Goal: Find specific page/section: Find specific page/section

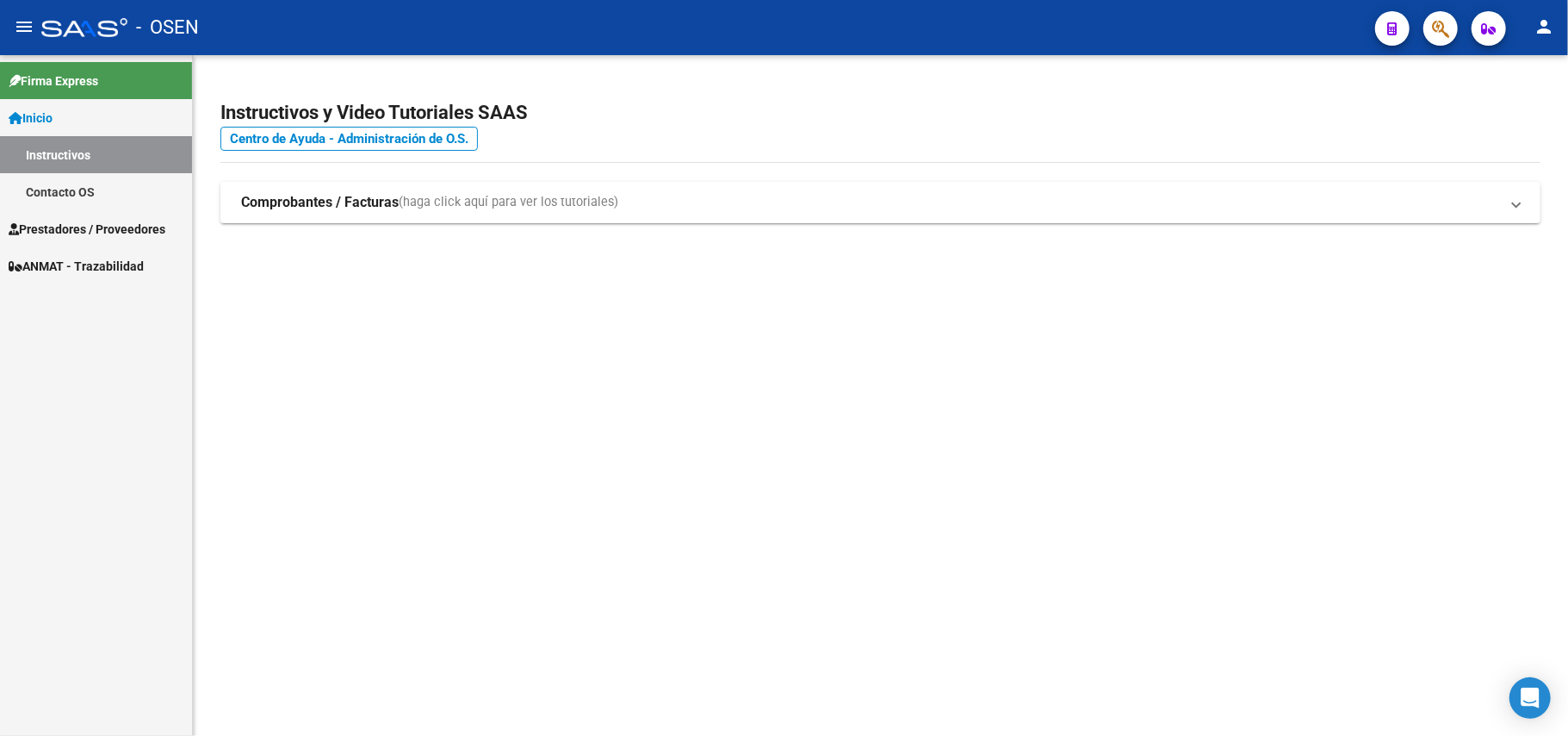
click at [27, 29] on mat-icon "menu" at bounding box center [24, 27] width 21 height 21
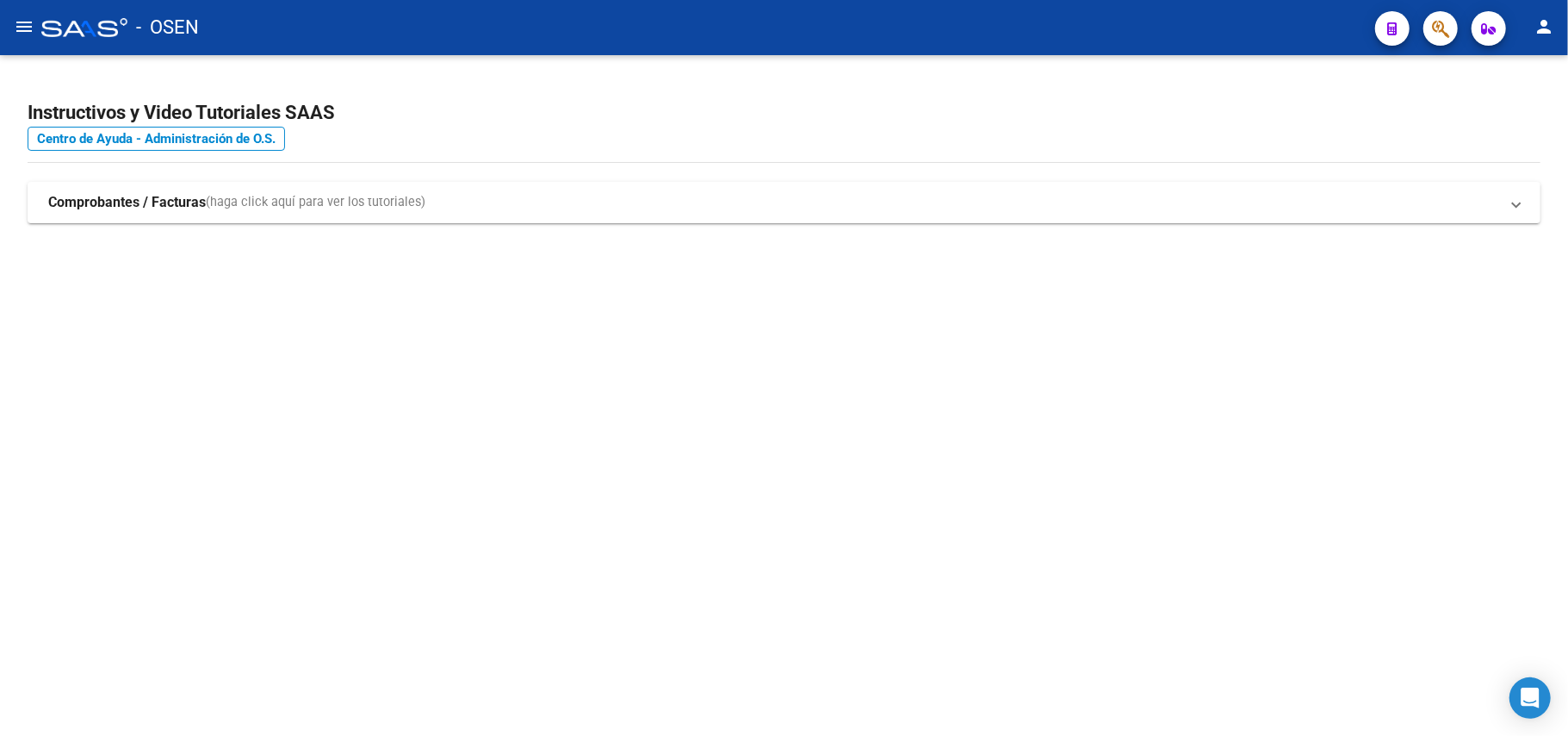
click at [26, 29] on mat-icon "menu" at bounding box center [24, 27] width 21 height 21
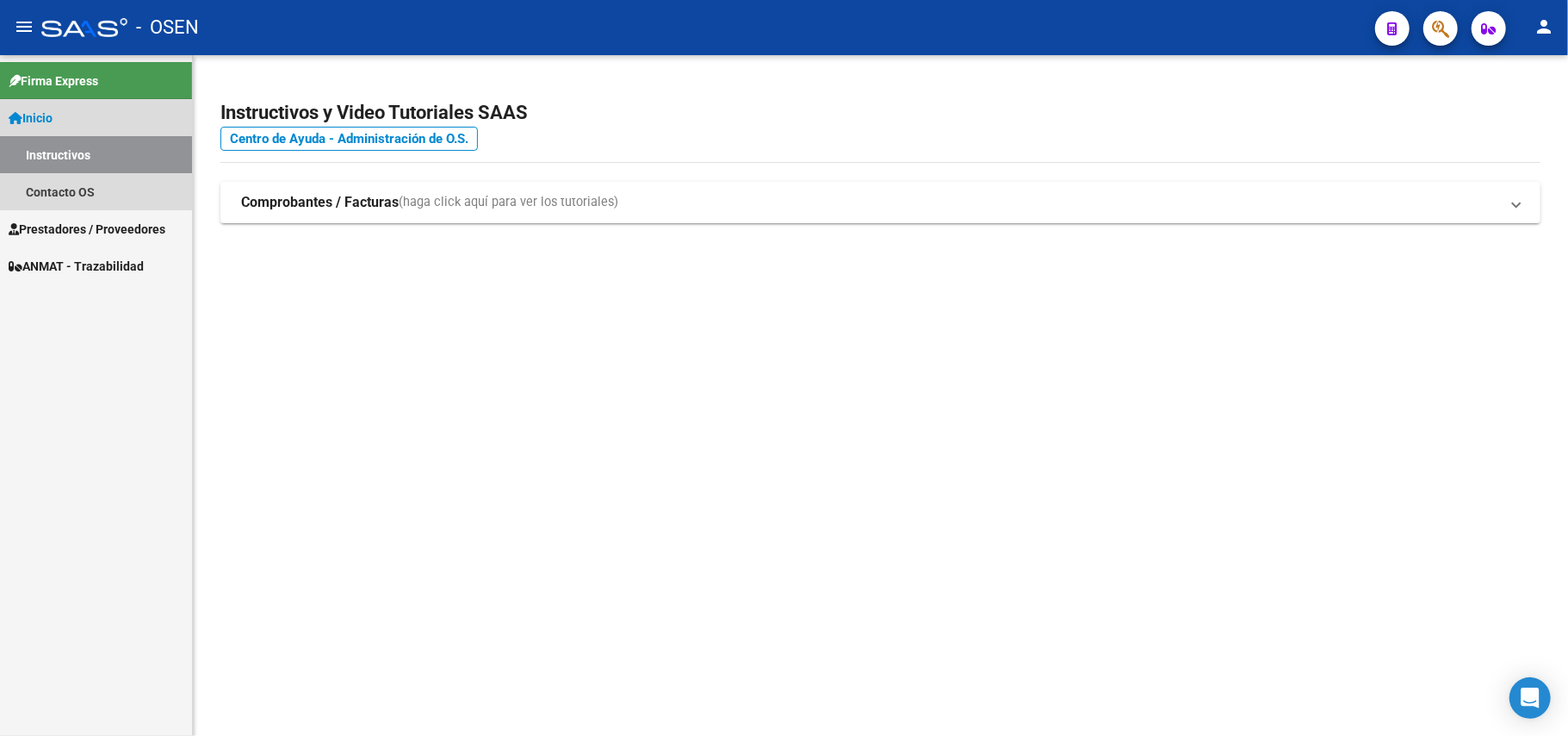
click at [52, 117] on span "Inicio" at bounding box center [30, 118] width 44 height 19
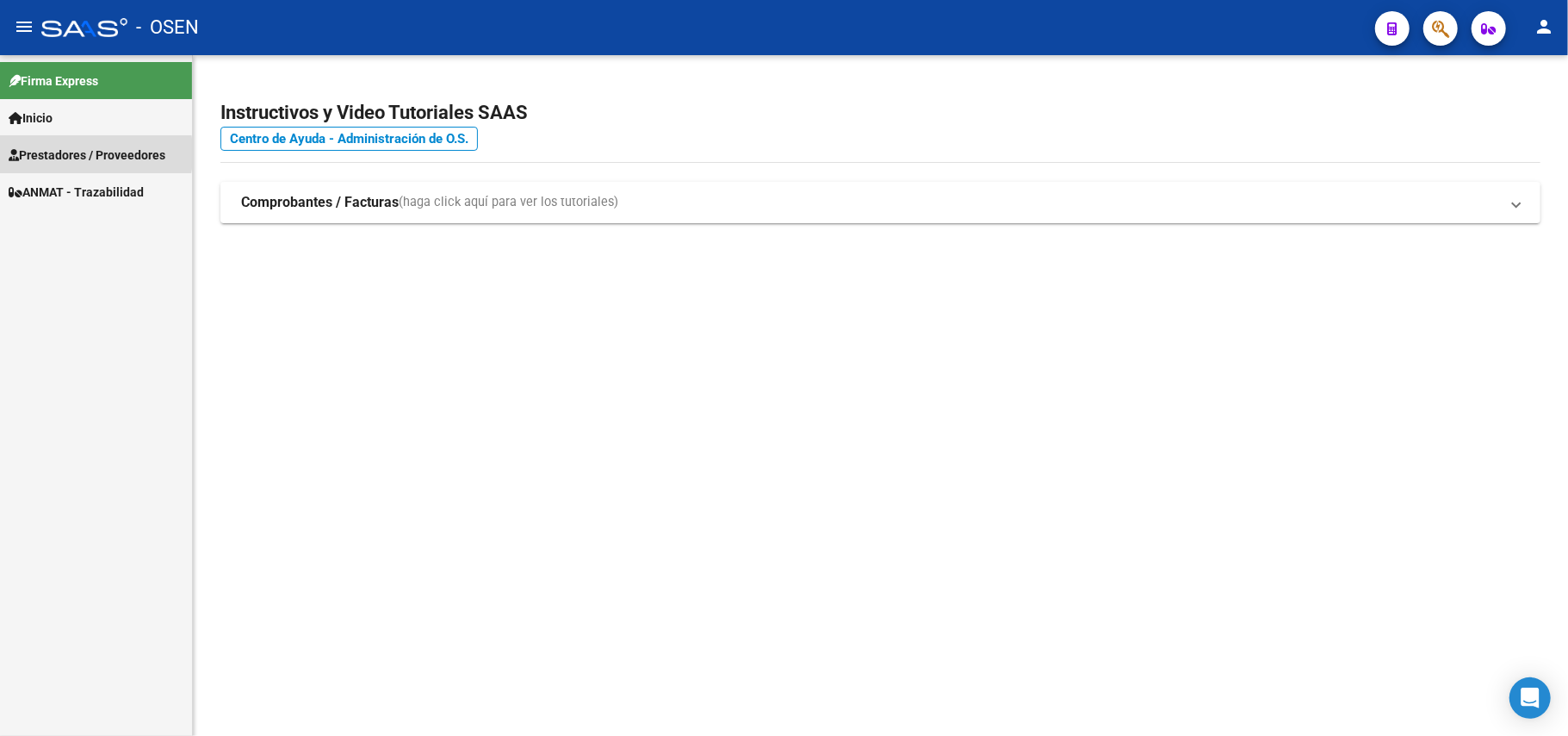
click at [46, 154] on span "Prestadores / Proveedores" at bounding box center [86, 155] width 156 height 19
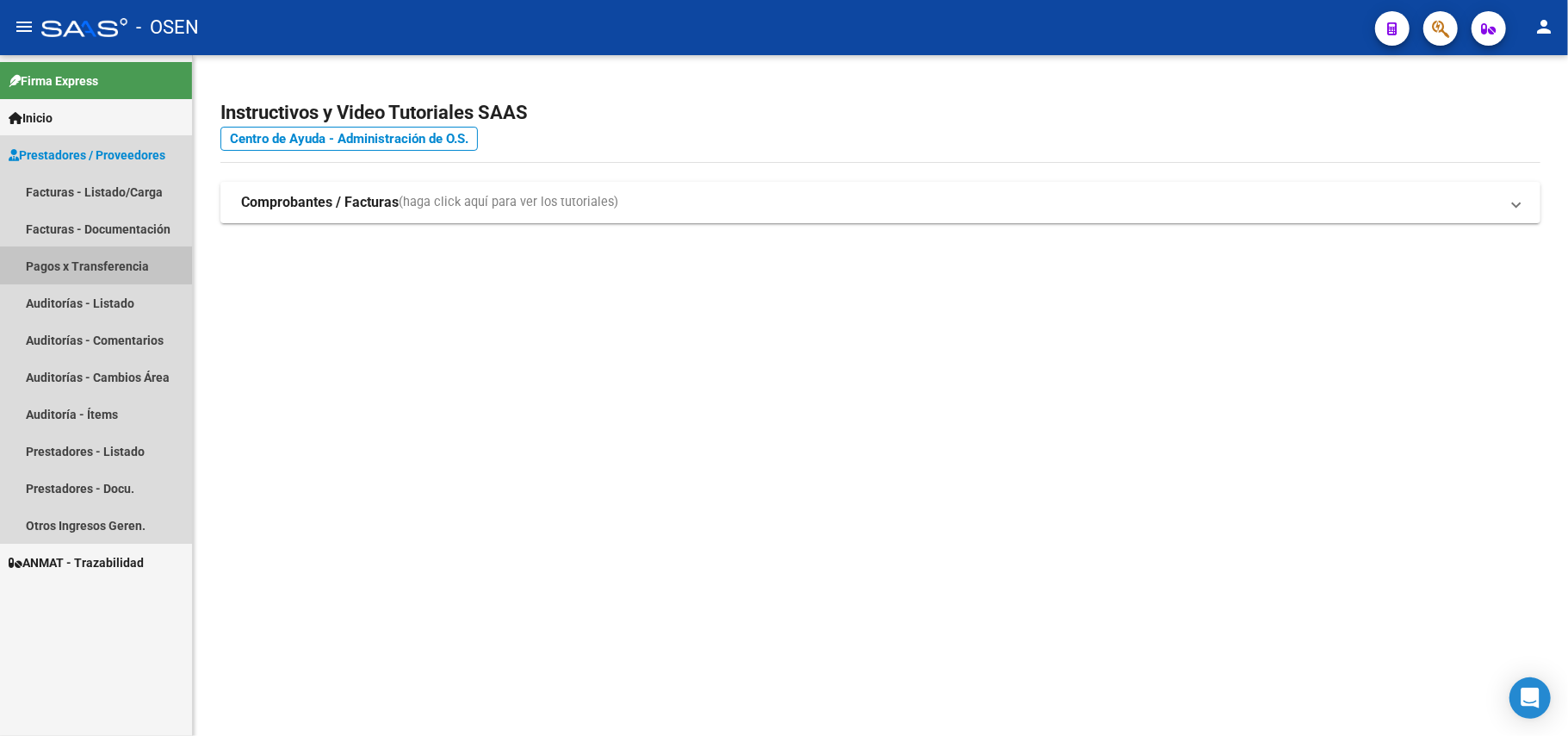
click at [67, 263] on link "Pagos x Transferencia" at bounding box center [96, 265] width 192 height 37
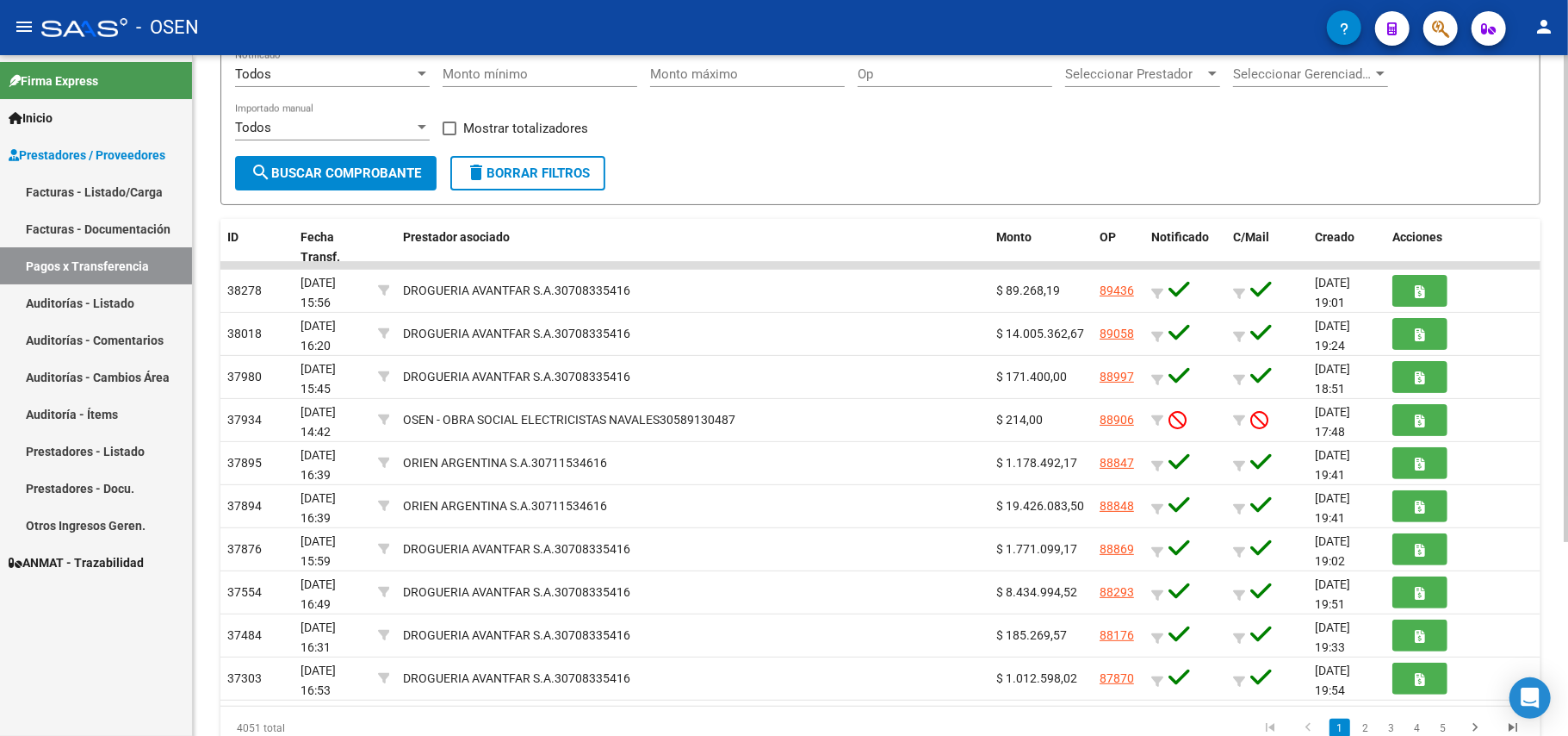
scroll to position [229, 0]
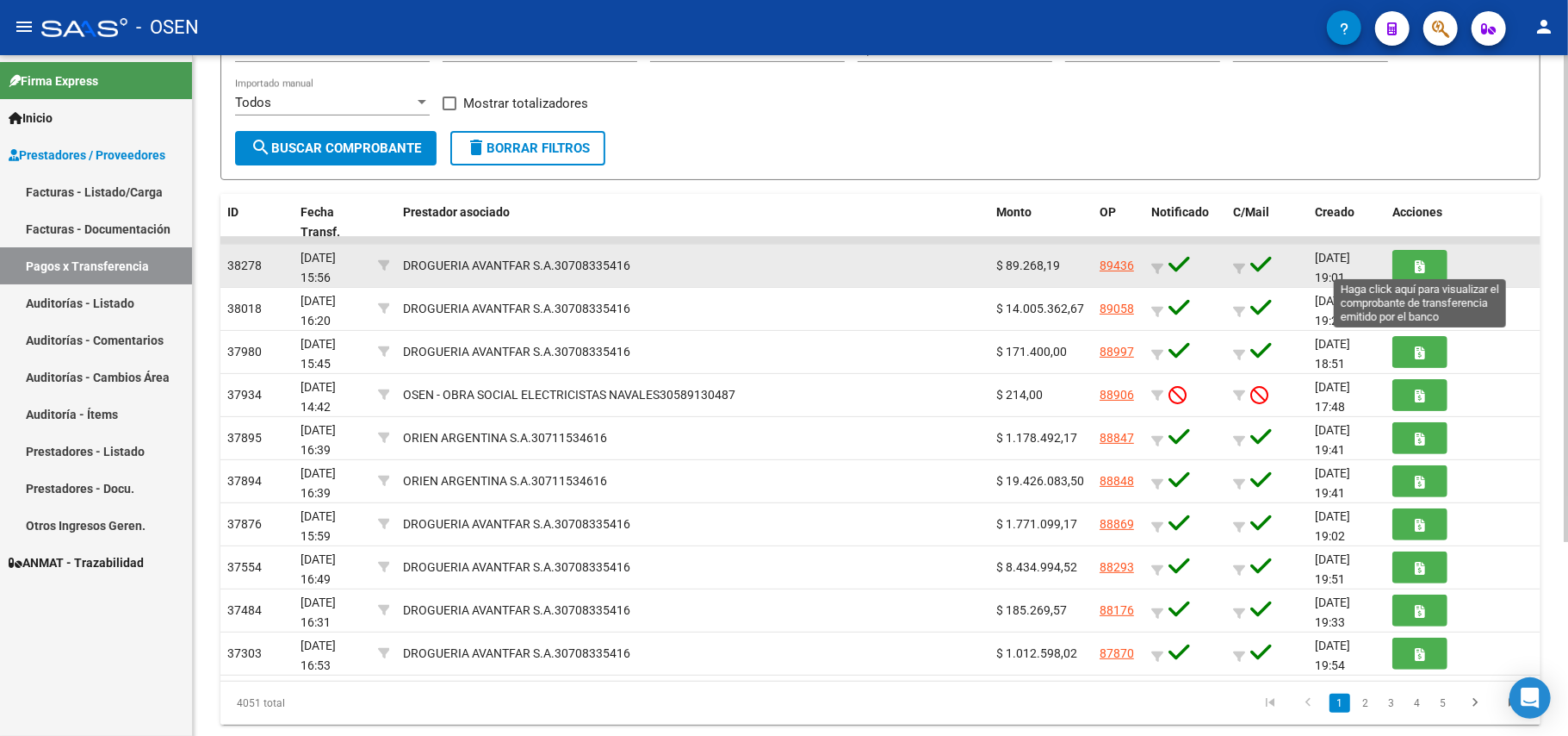
click at [1420, 261] on icon "button" at bounding box center [1420, 267] width 9 height 13
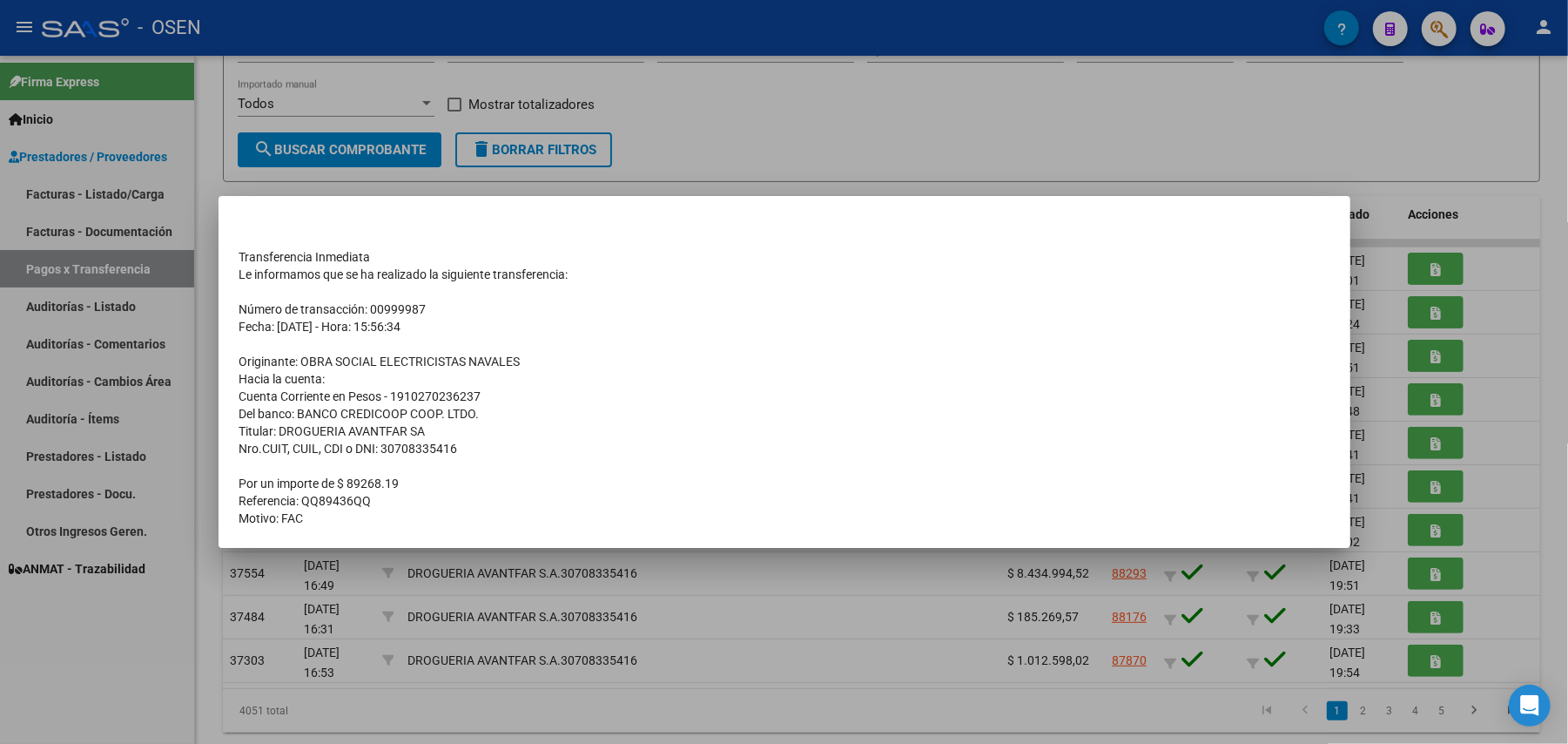
click at [872, 123] on div at bounding box center [784, 372] width 1568 height 744
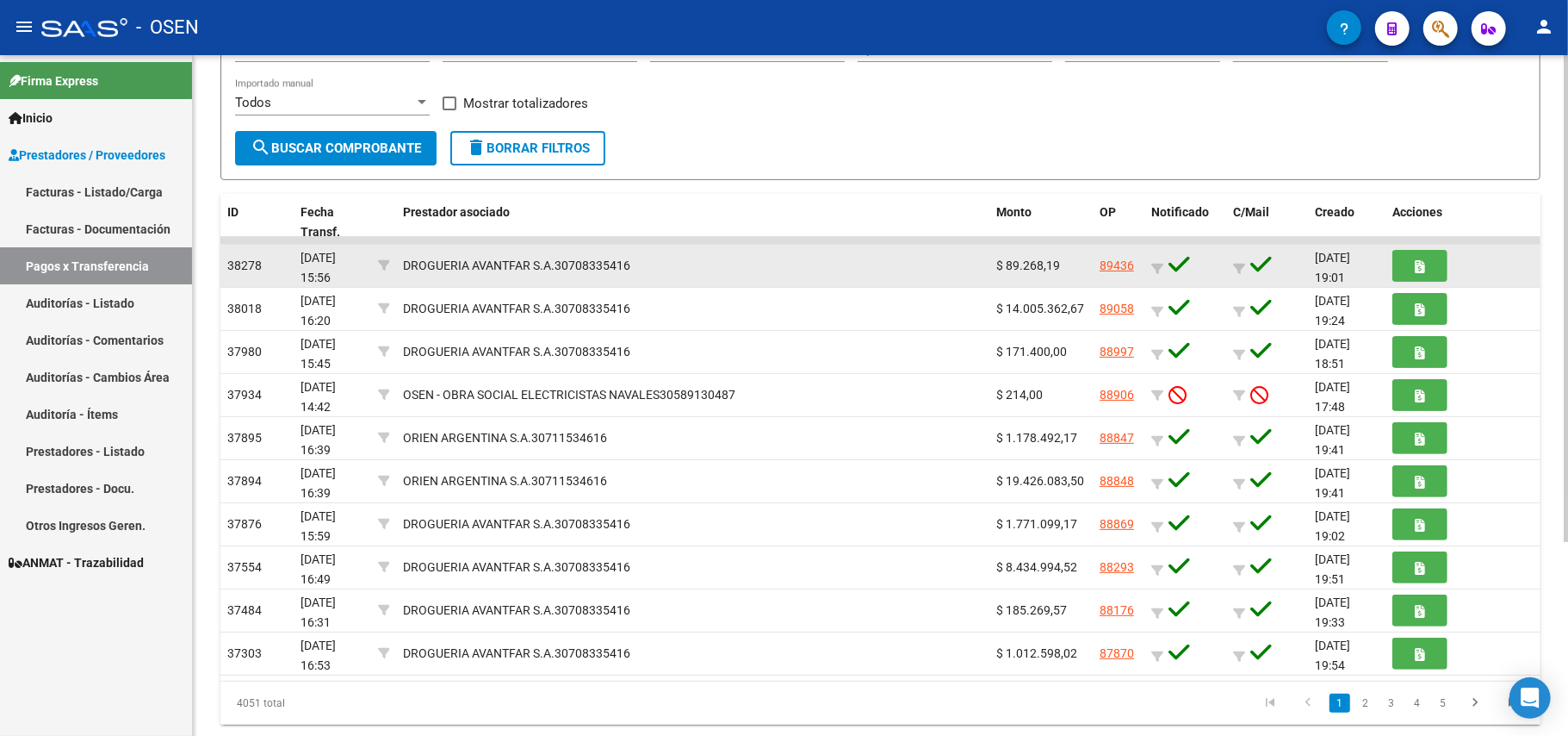
click at [1118, 266] on link "89436" at bounding box center [1117, 265] width 35 height 14
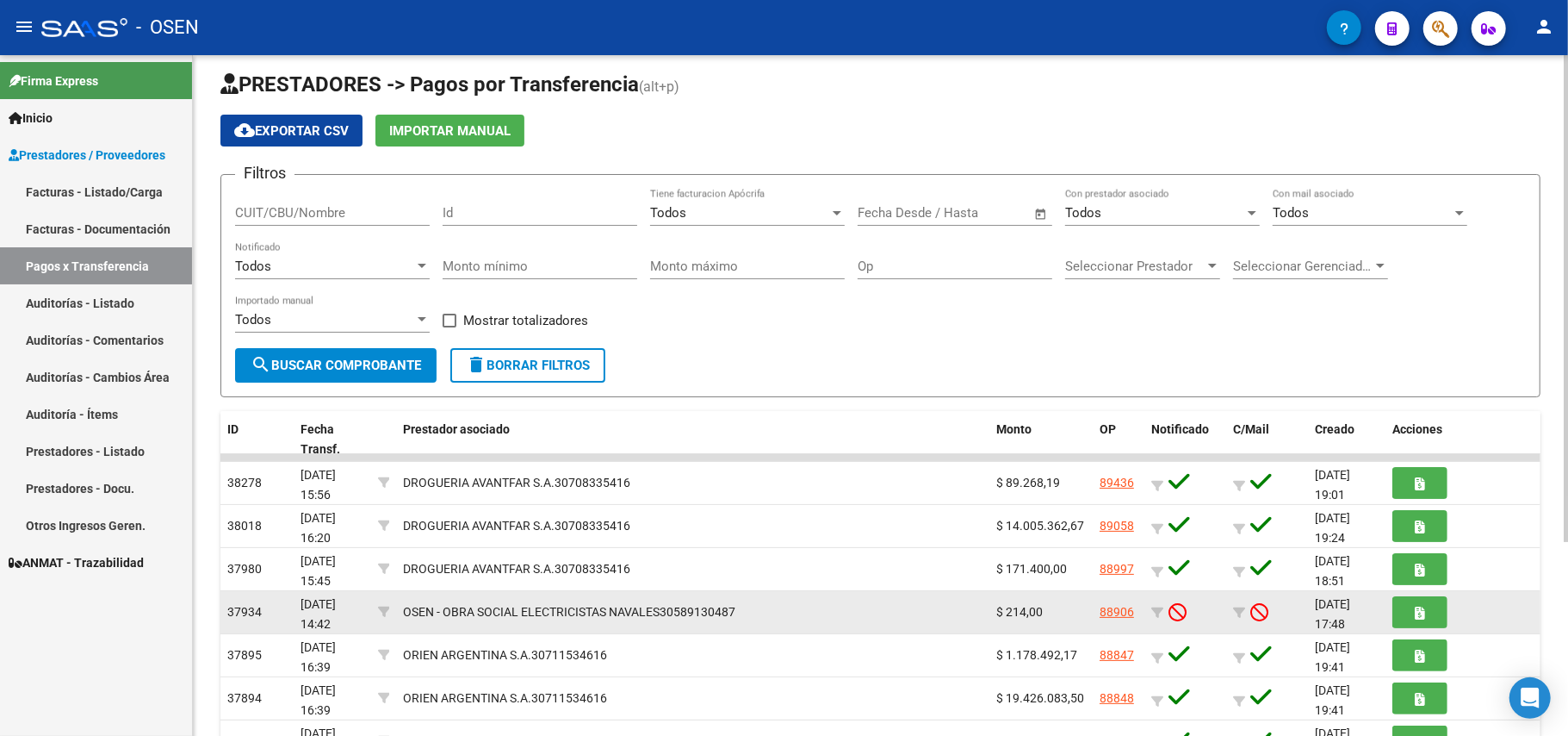
scroll to position [0, 0]
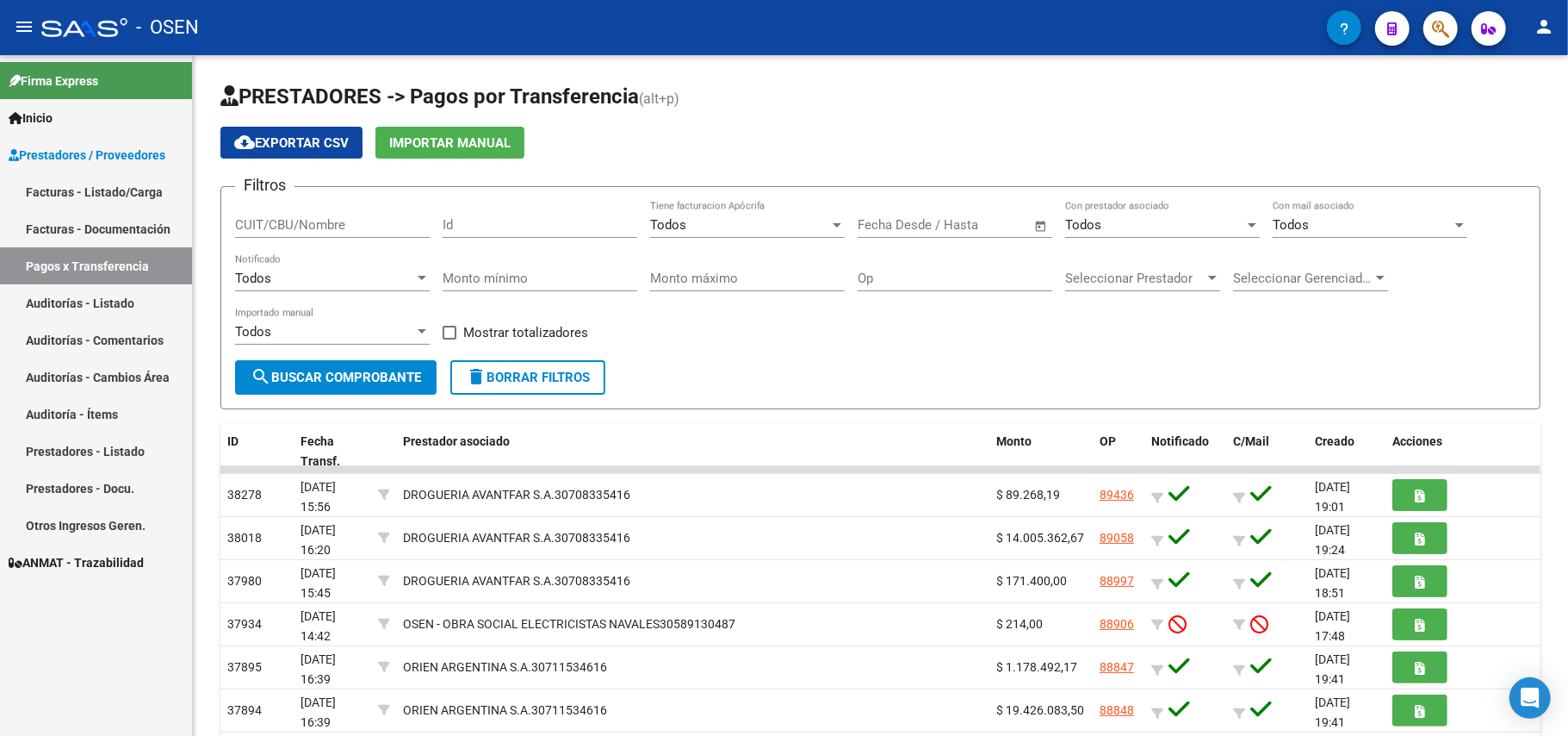
click at [101, 296] on link "Auditorías - Listado" at bounding box center [96, 303] width 192 height 37
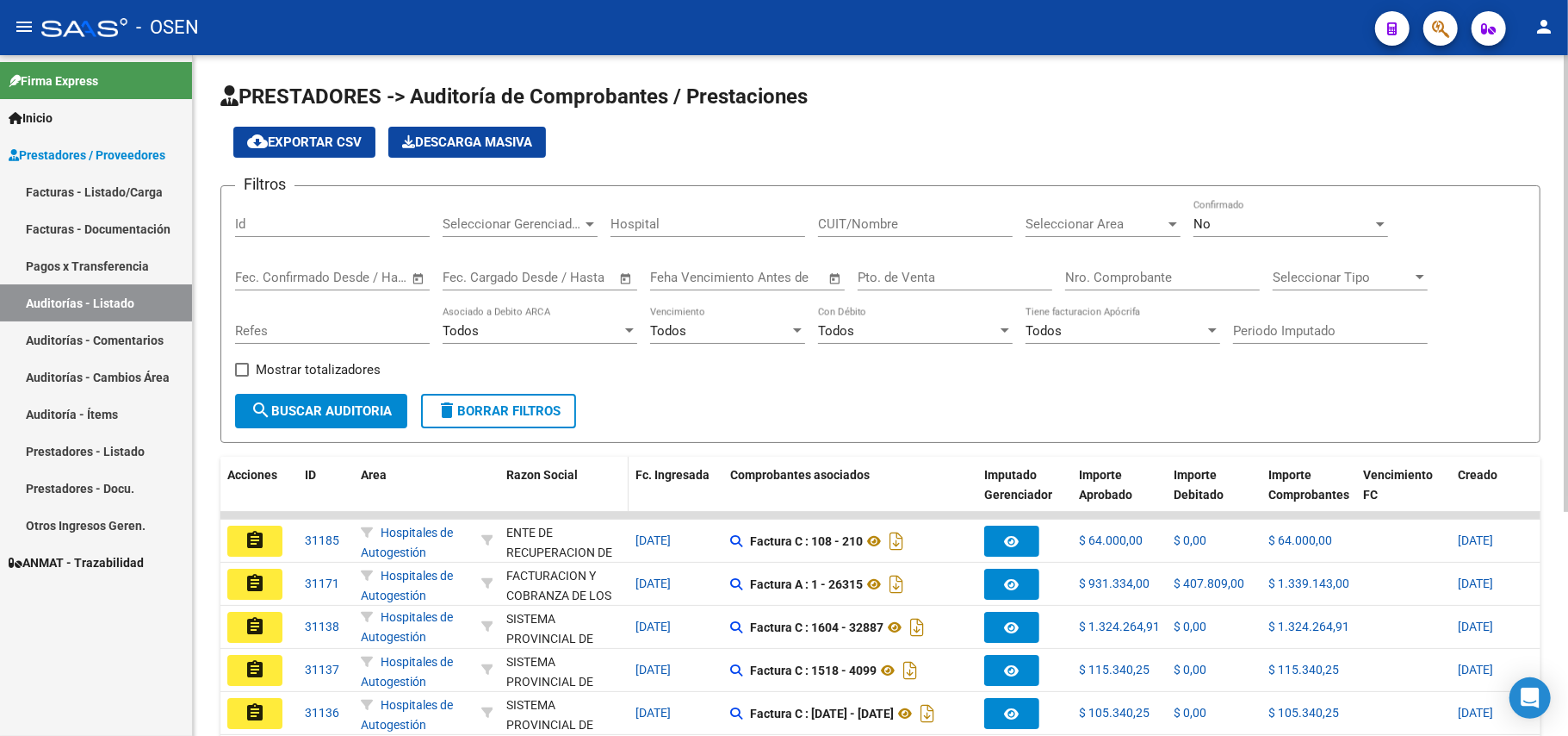
click at [541, 472] on span "Razon Social" at bounding box center [542, 475] width 71 height 14
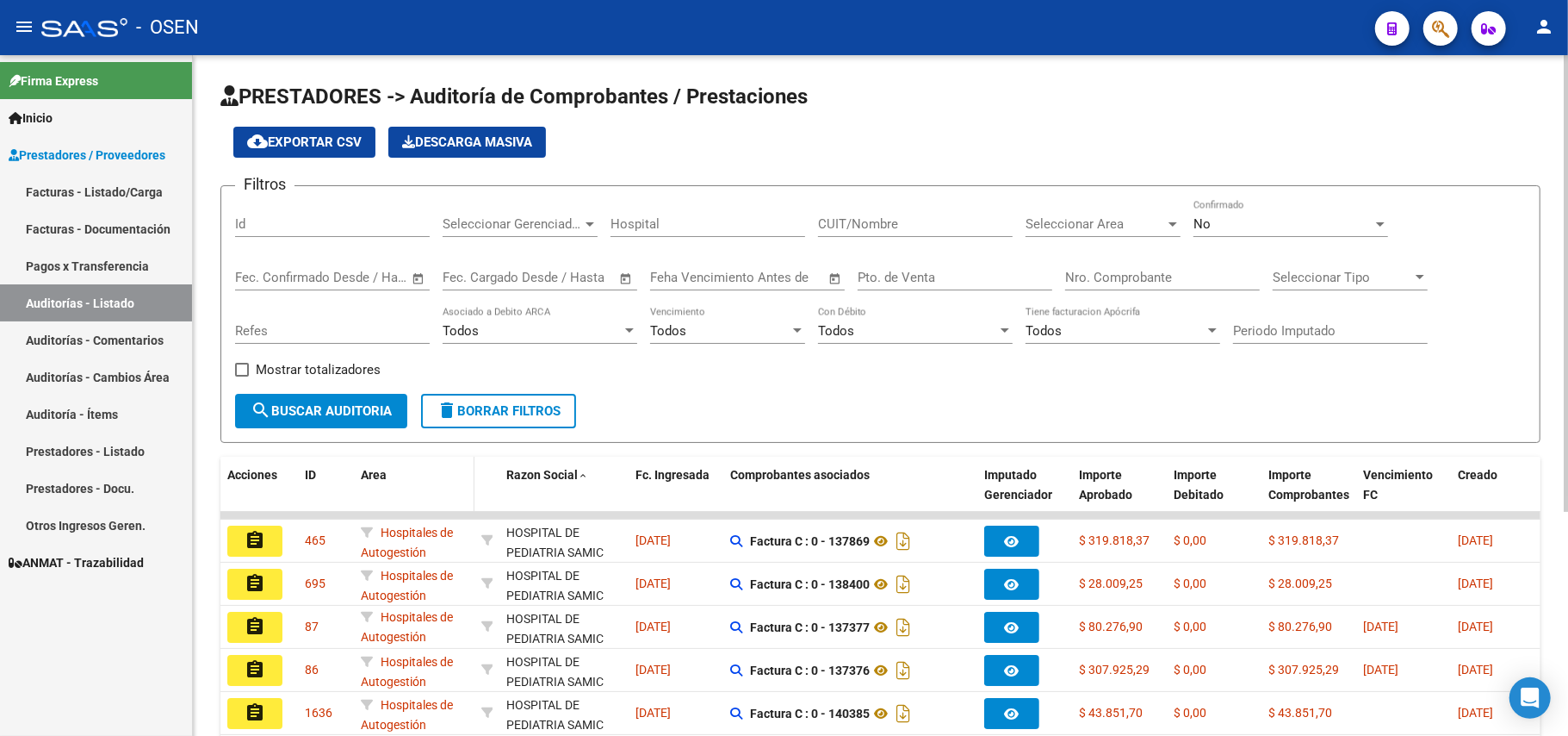
click at [372, 466] on div "Area" at bounding box center [414, 475] width 107 height 20
click at [373, 468] on span "Area" at bounding box center [374, 475] width 26 height 14
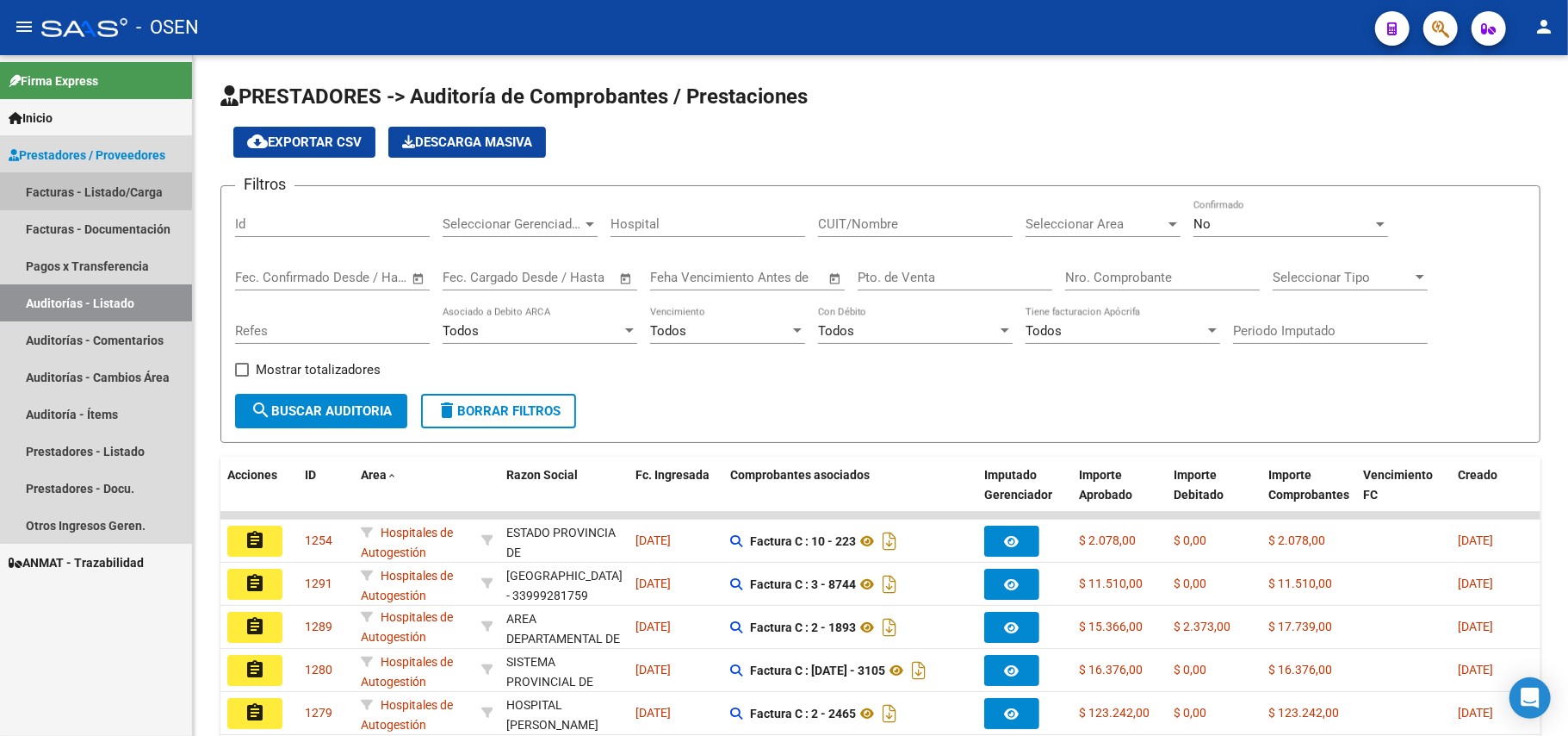
click at [90, 189] on link "Facturas - Listado/Carga" at bounding box center [96, 191] width 192 height 37
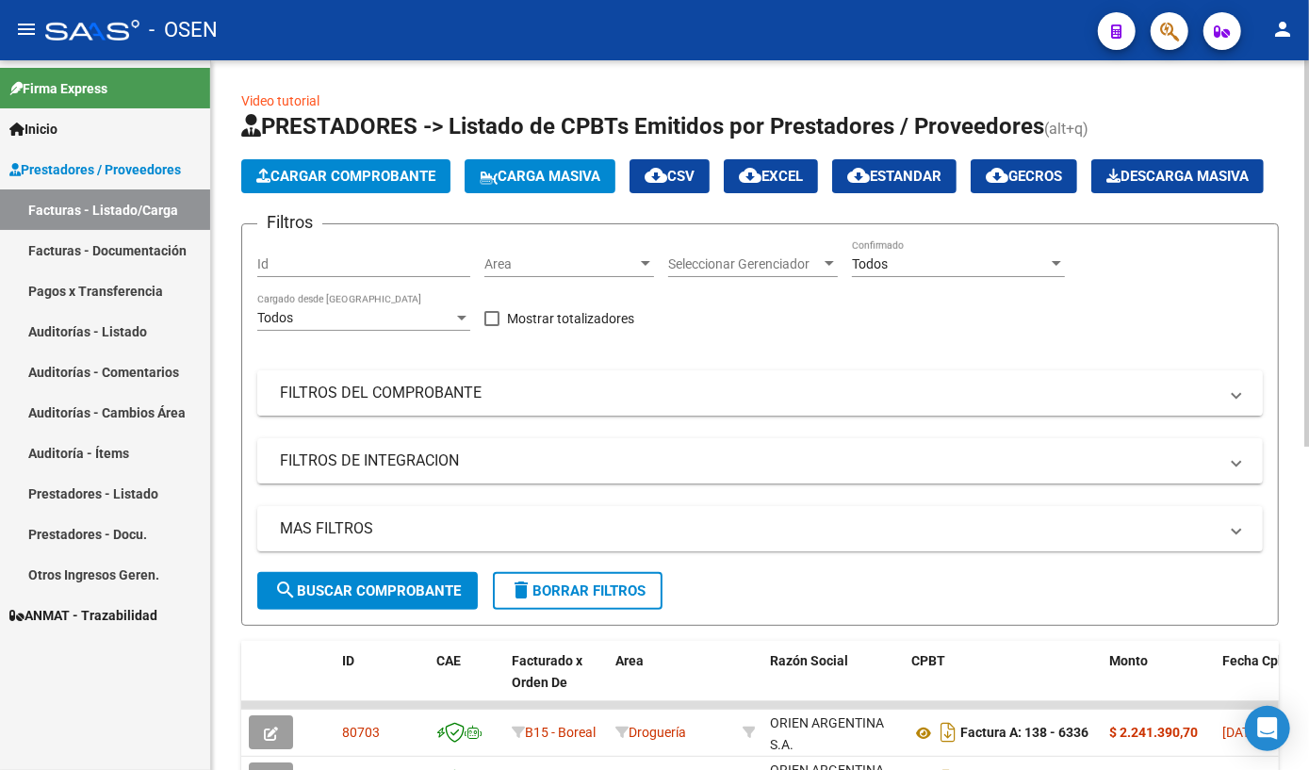
click at [409, 403] on mat-panel-title "FILTROS DEL COMPROBANTE" at bounding box center [748, 392] width 937 height 21
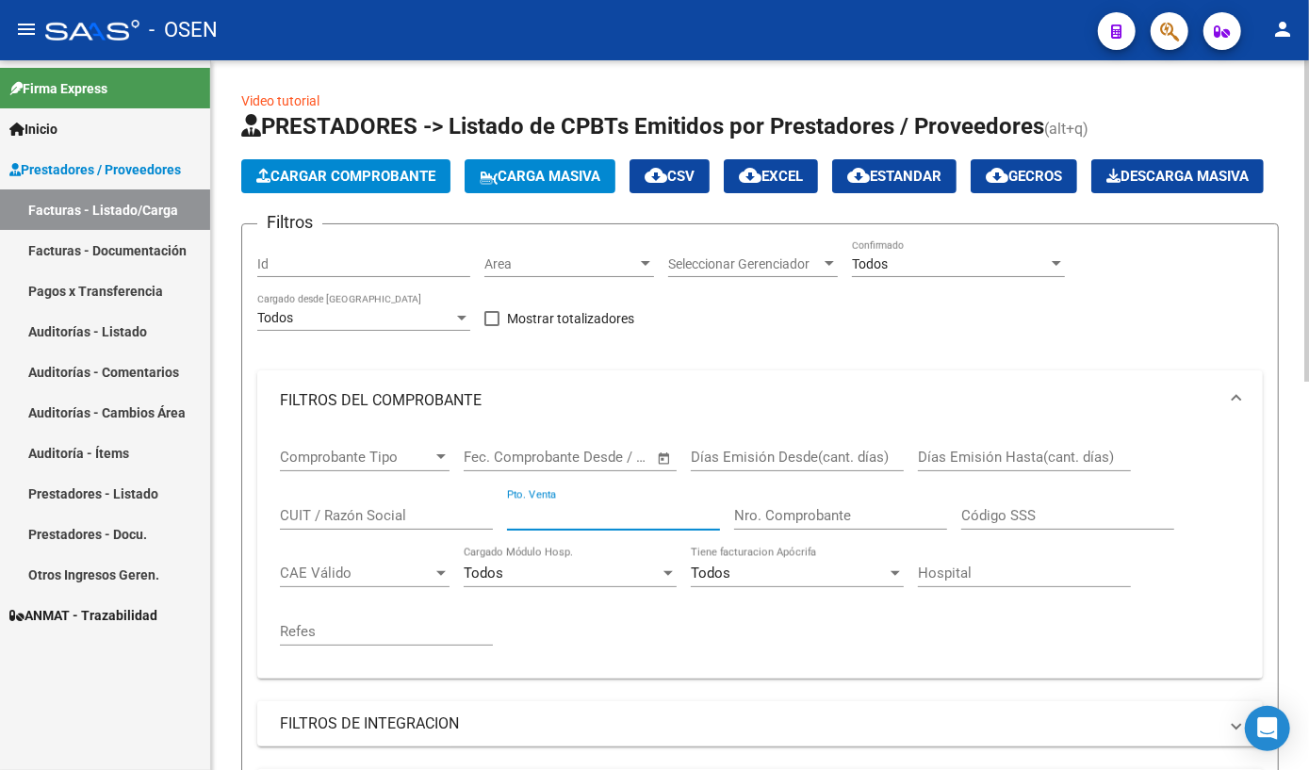
click at [561, 524] on input "Pto. Venta" at bounding box center [613, 515] width 213 height 17
type input "00138"
click at [797, 524] on input "Nro. Comprobante" at bounding box center [840, 515] width 213 height 17
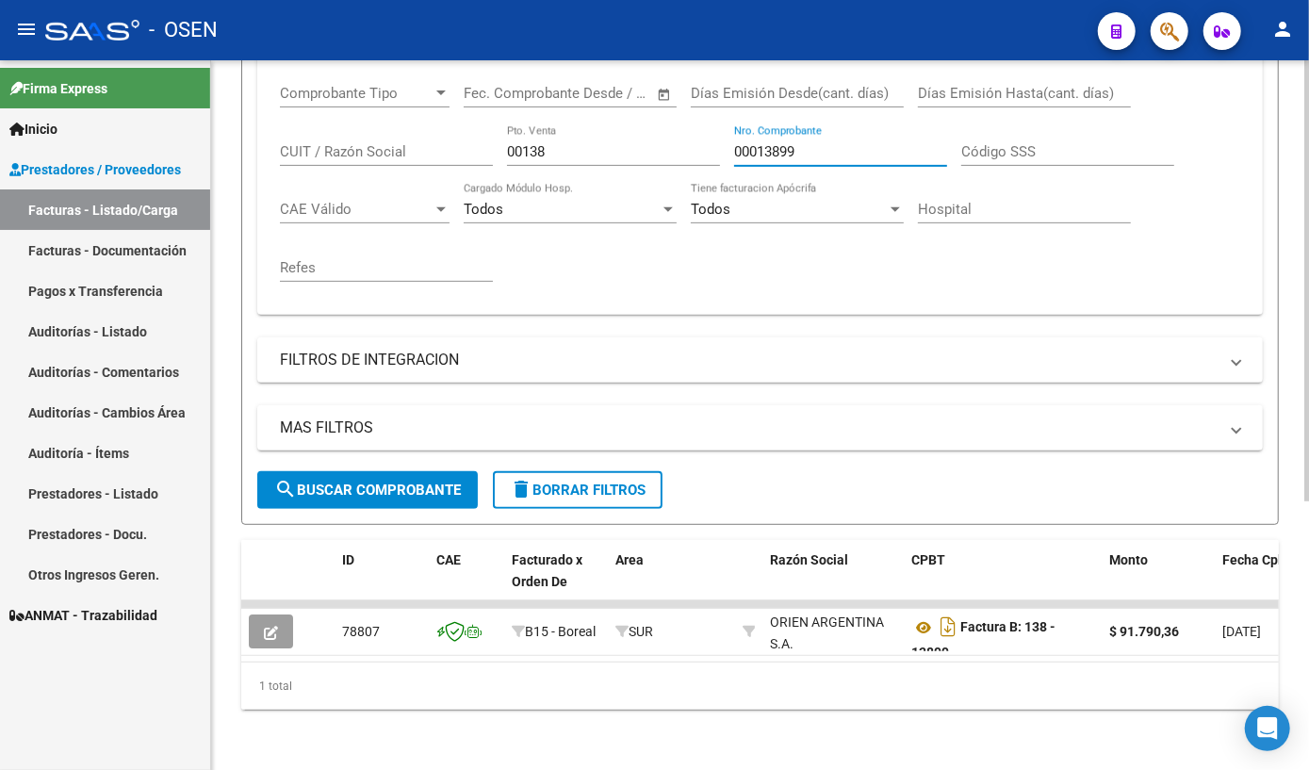
scroll to position [377, 0]
type input "00013899"
click at [435, 498] on span "search Buscar Comprobante" at bounding box center [367, 489] width 187 height 17
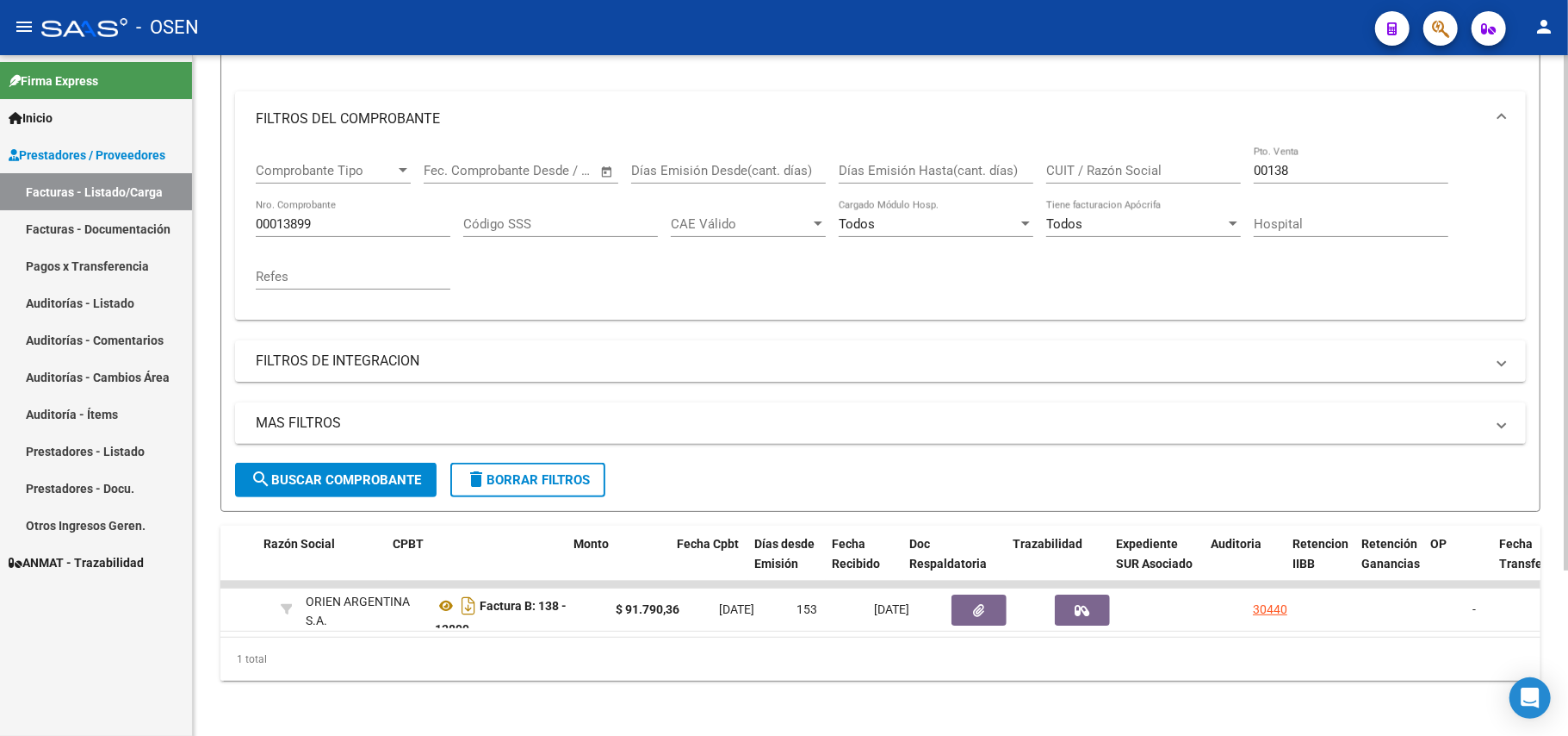
scroll to position [0, 439]
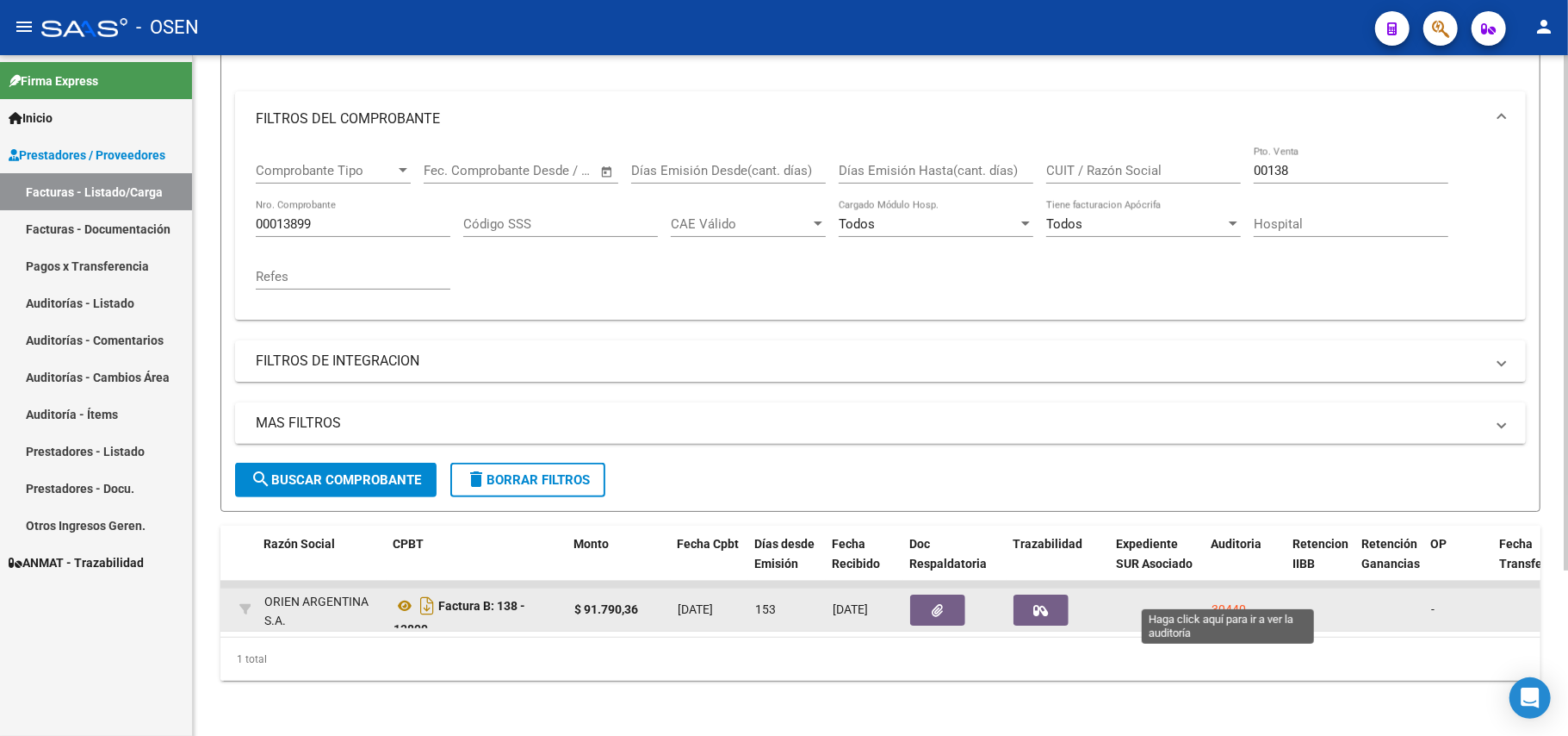
click at [1234, 600] on div "30440" at bounding box center [1229, 610] width 35 height 20
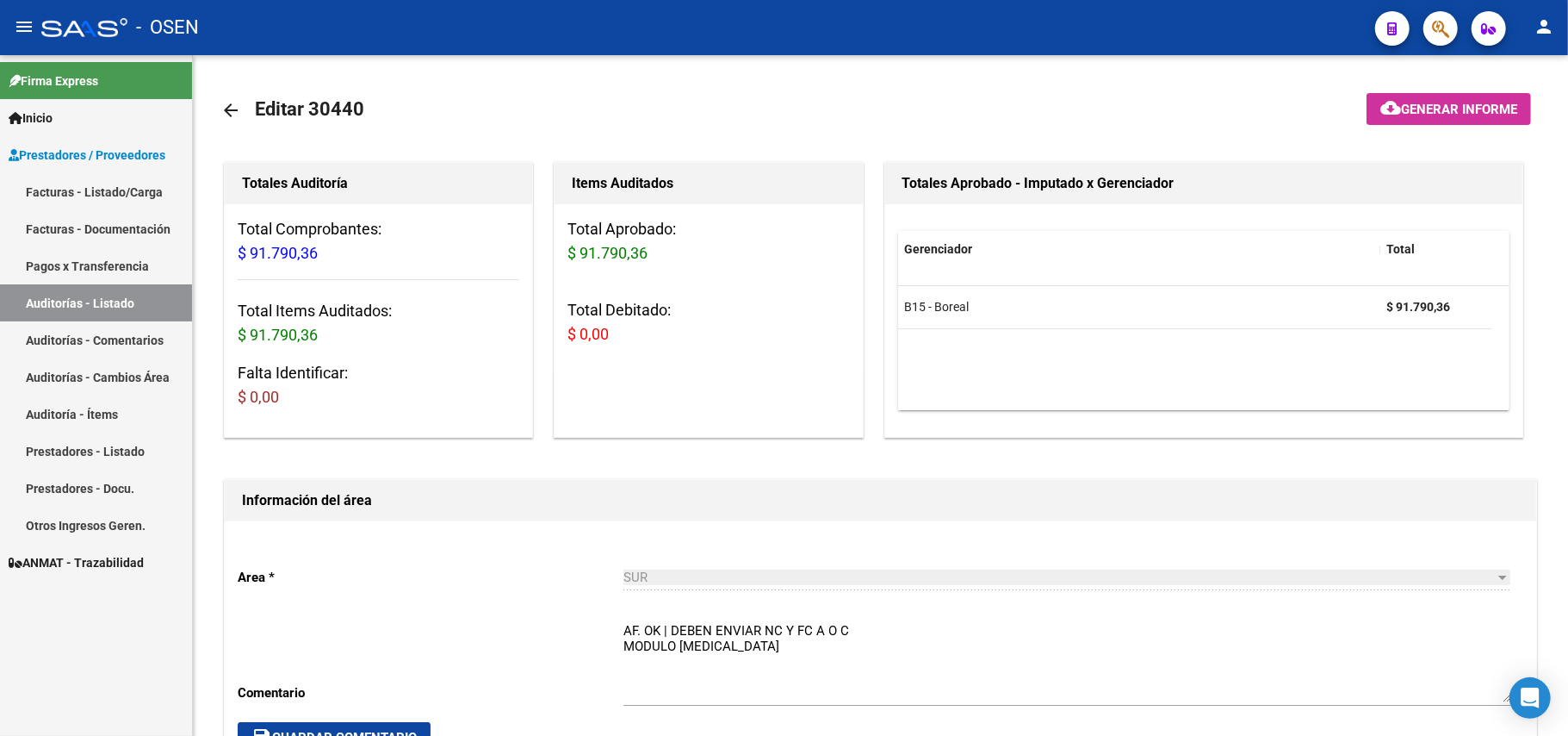
click at [52, 189] on link "Facturas - Listado/Carga" at bounding box center [96, 191] width 192 height 37
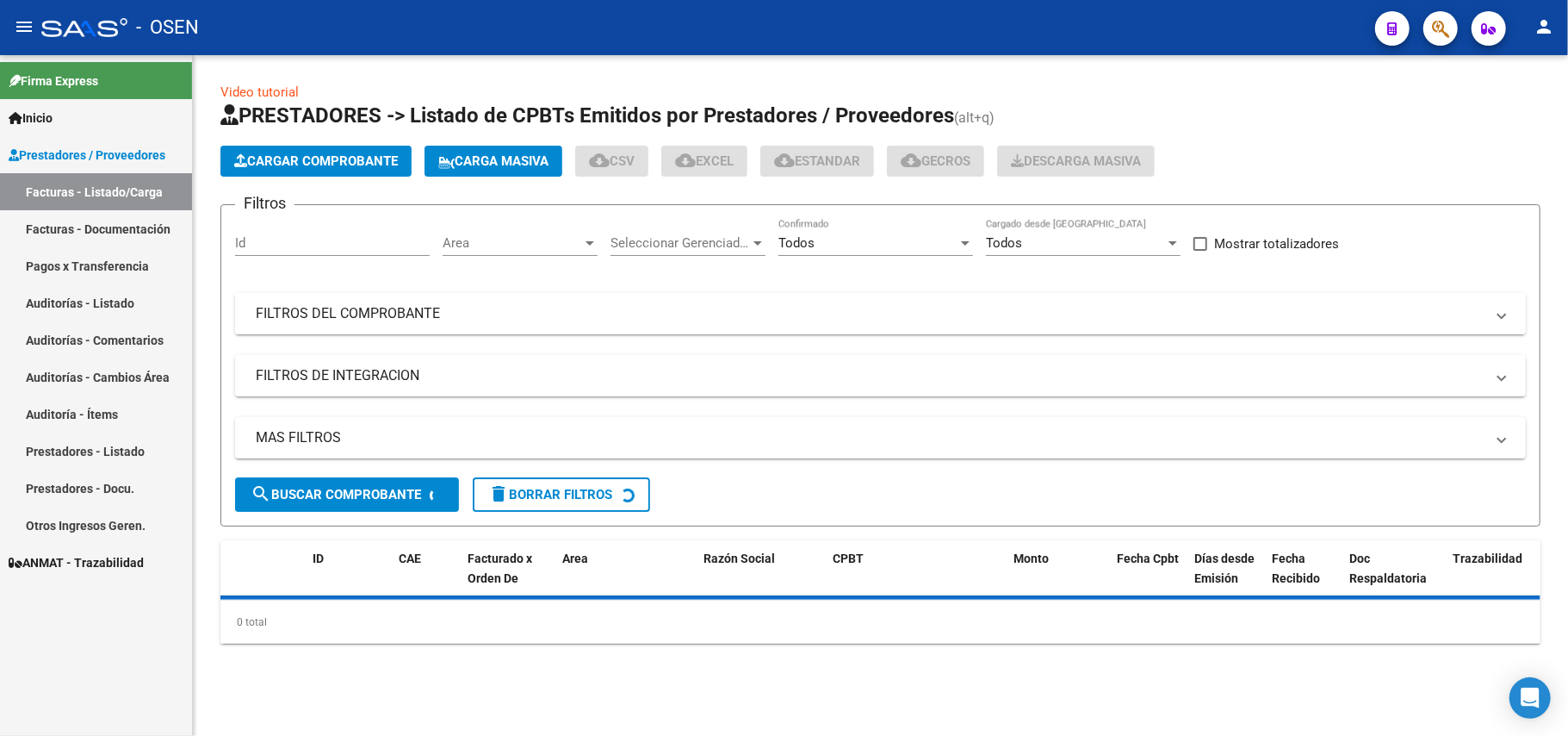
click at [400, 312] on mat-panel-title "FILTROS DEL COMPROBANTE" at bounding box center [870, 314] width 1228 height 19
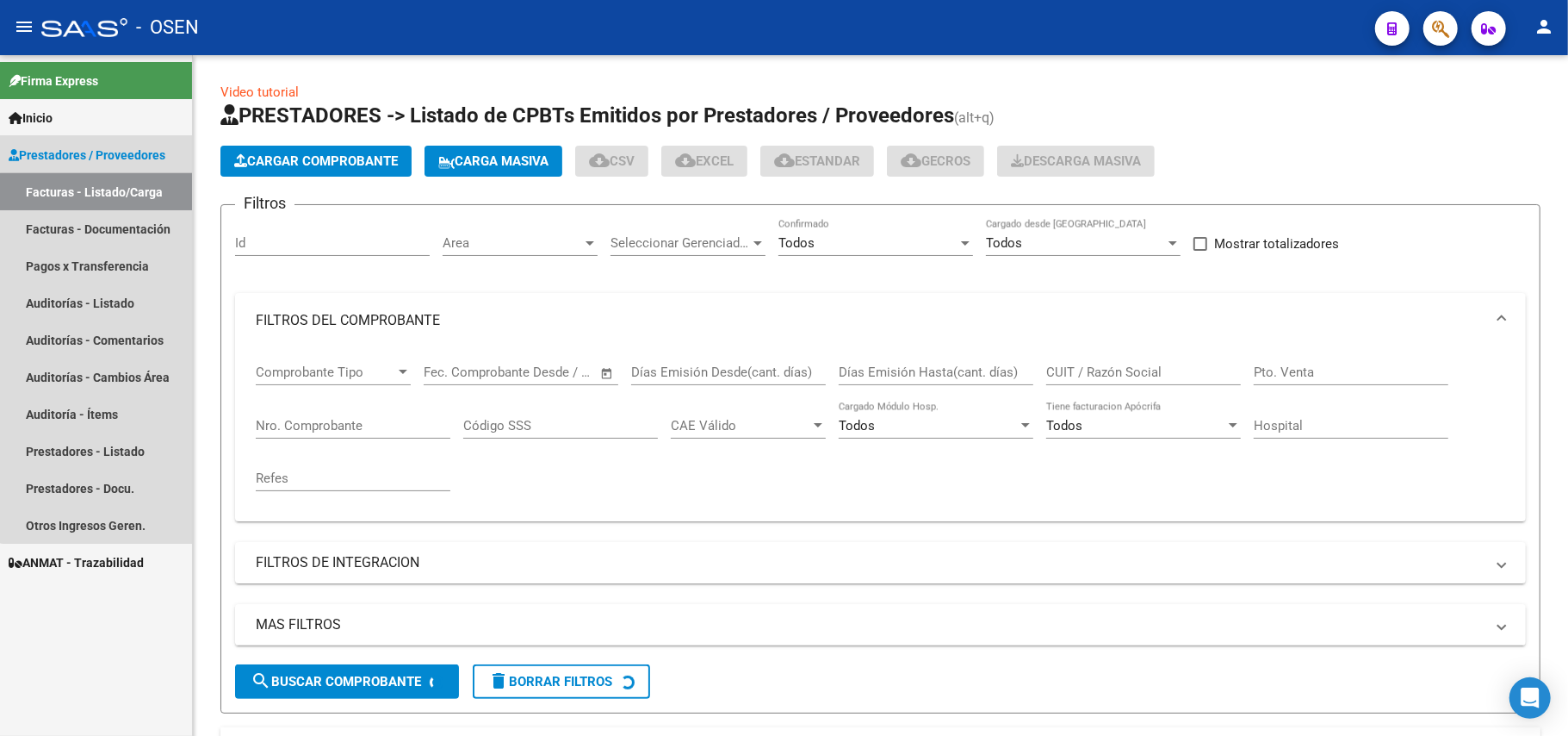
click at [97, 190] on link "Facturas - Listado/Carga" at bounding box center [96, 191] width 192 height 37
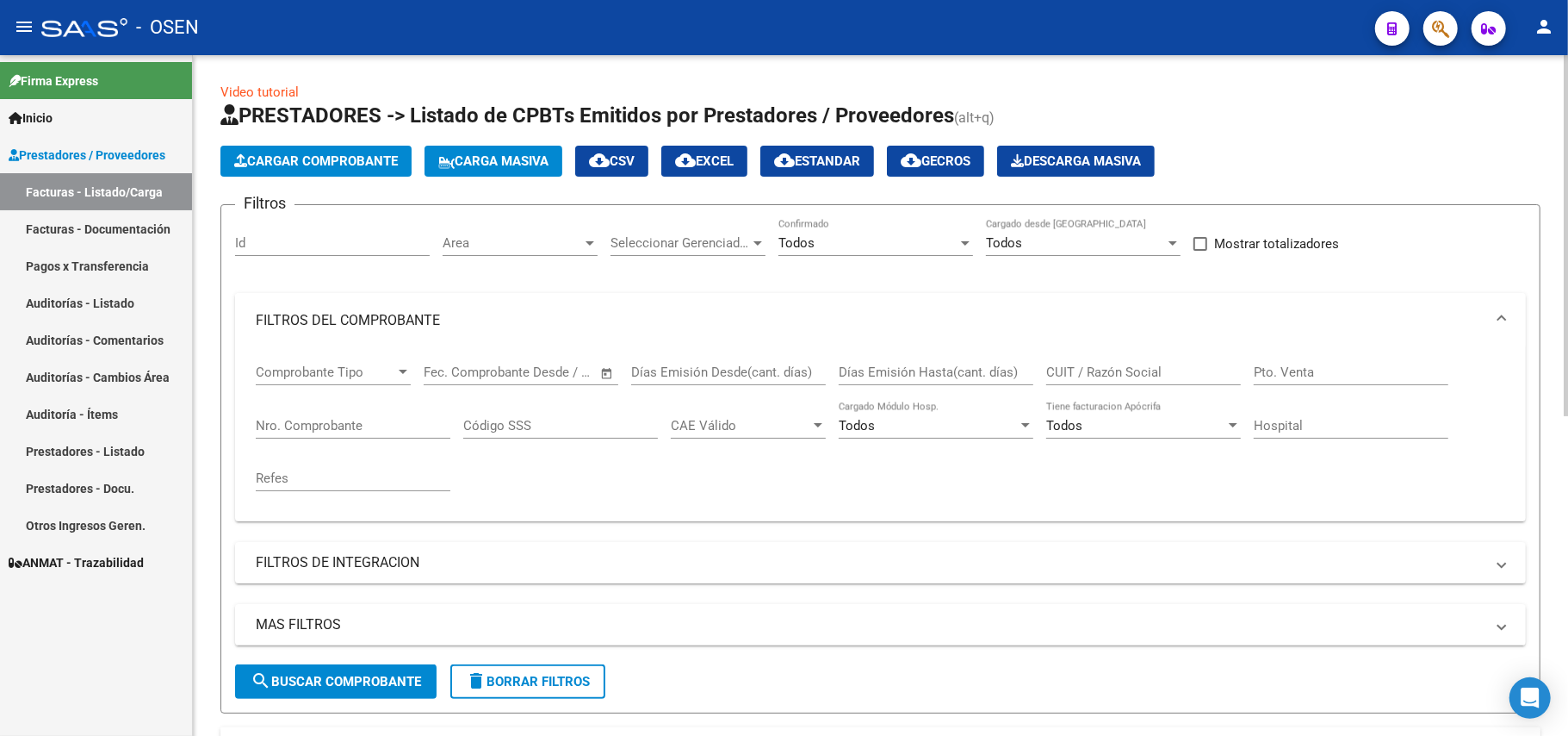
click at [405, 306] on mat-expansion-panel-header "FILTROS DEL COMPROBANTE" at bounding box center [880, 320] width 1290 height 55
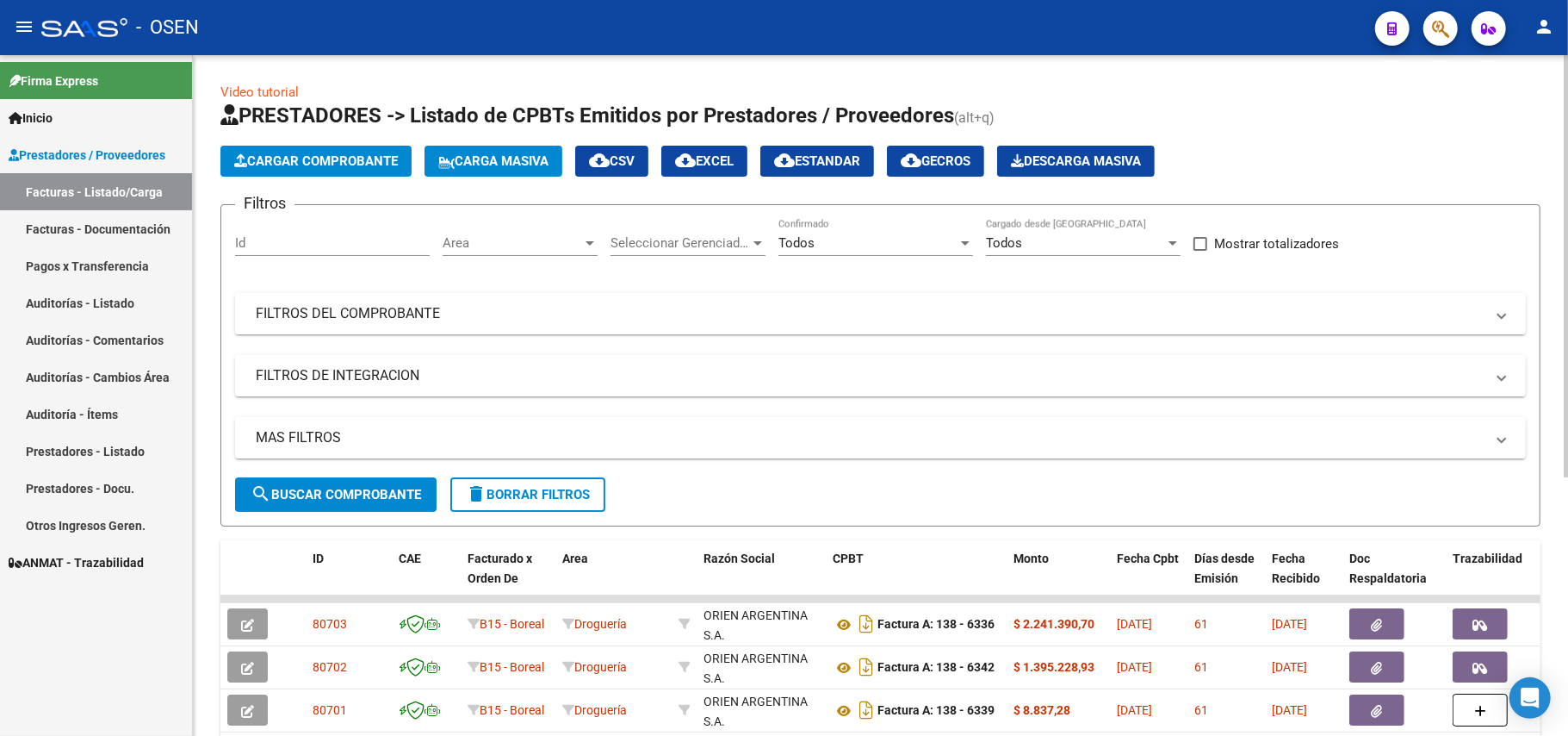
click at [389, 319] on mat-panel-title "FILTROS DEL COMPROBANTE" at bounding box center [870, 314] width 1228 height 19
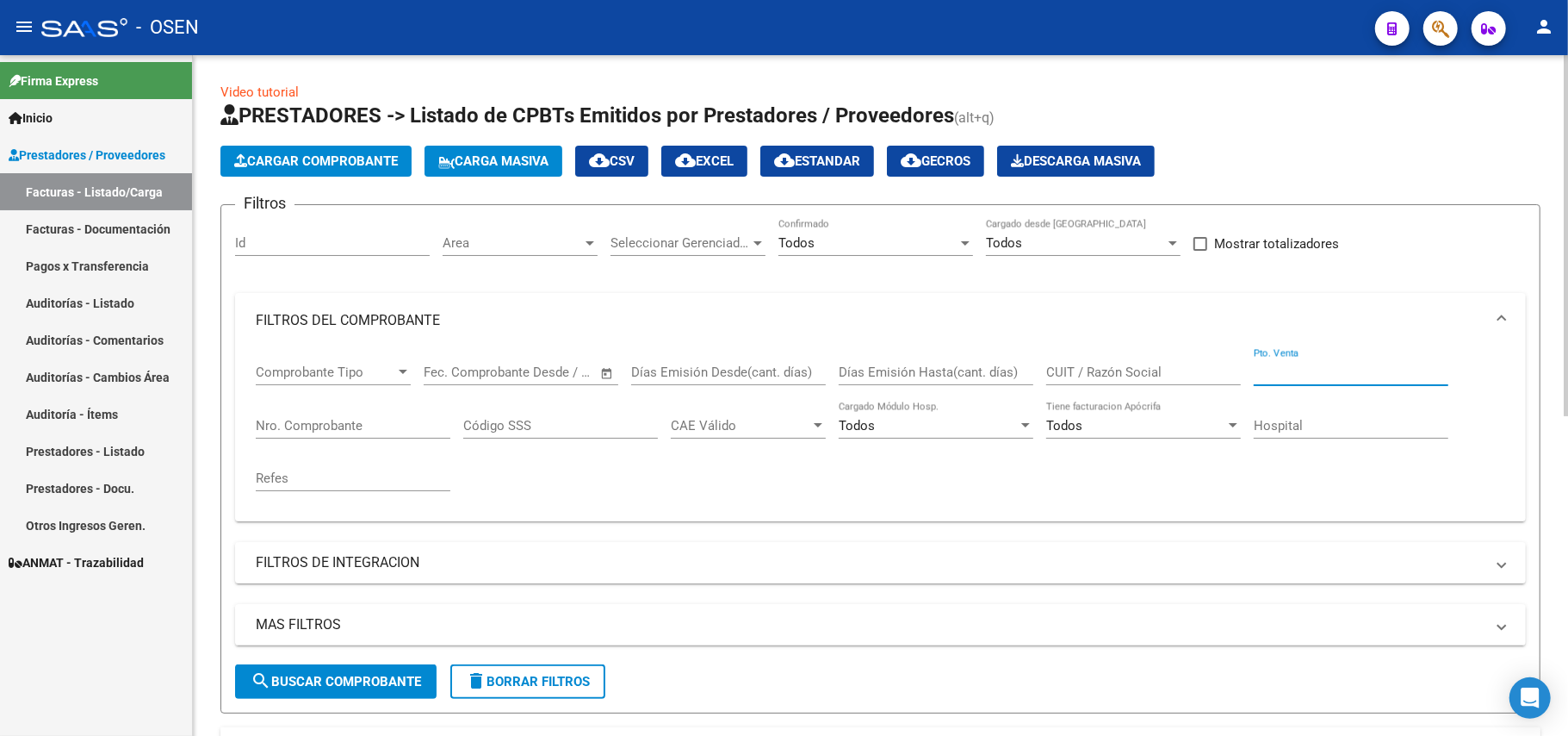
click at [1288, 376] on input "Pto. Venta" at bounding box center [1351, 372] width 195 height 16
type input "00138"
click at [337, 411] on div "Nro. Comprobante" at bounding box center [353, 420] width 195 height 37
click at [257, 422] on input "13051" at bounding box center [353, 425] width 195 height 16
click at [328, 424] on input "00013051" at bounding box center [353, 425] width 195 height 16
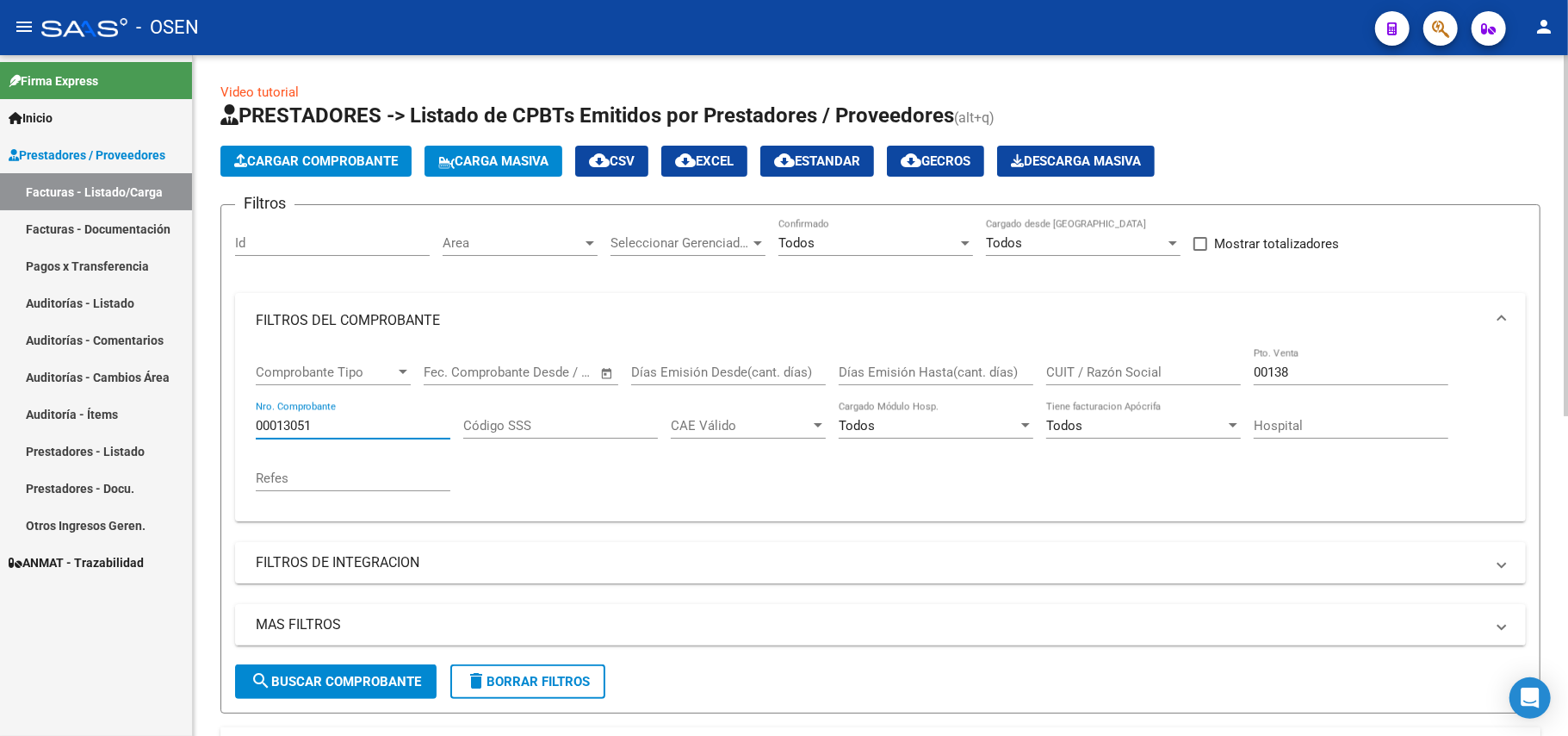
type input "00013051"
click at [300, 688] on span "search Buscar Comprobante" at bounding box center [335, 681] width 171 height 16
